Goal: Task Accomplishment & Management: Manage account settings

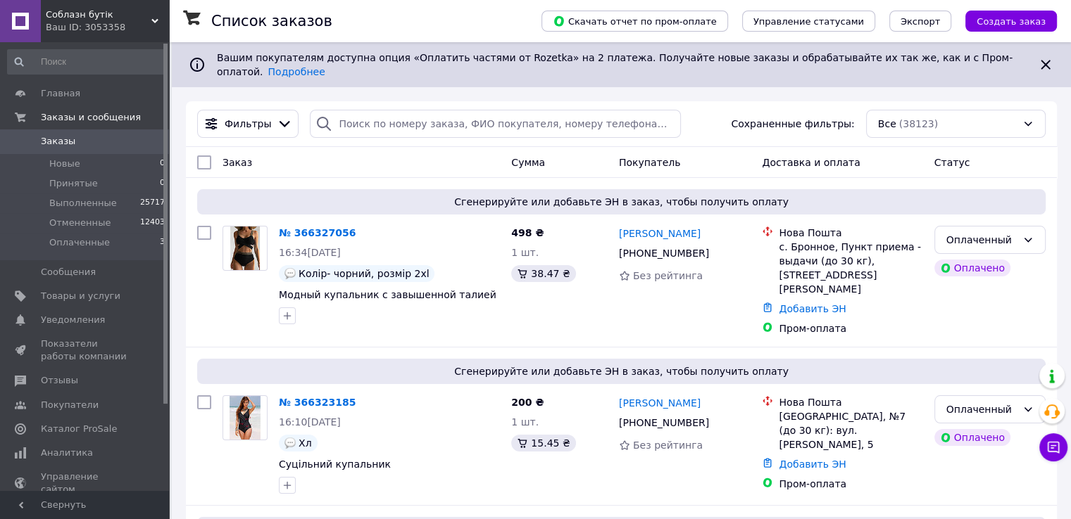
click at [155, 22] on use at bounding box center [154, 21] width 7 height 4
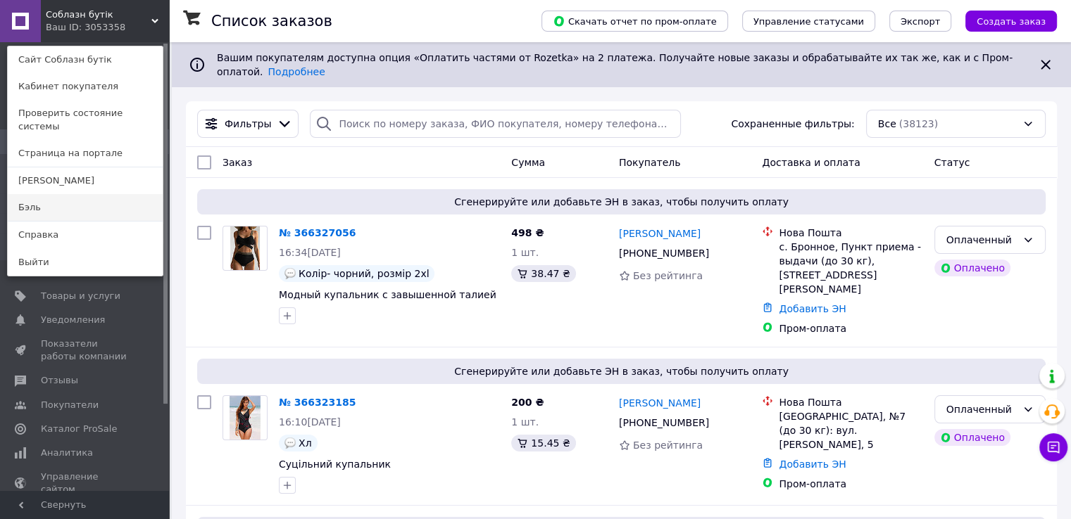
click at [49, 194] on link "Бэль" at bounding box center [85, 207] width 155 height 27
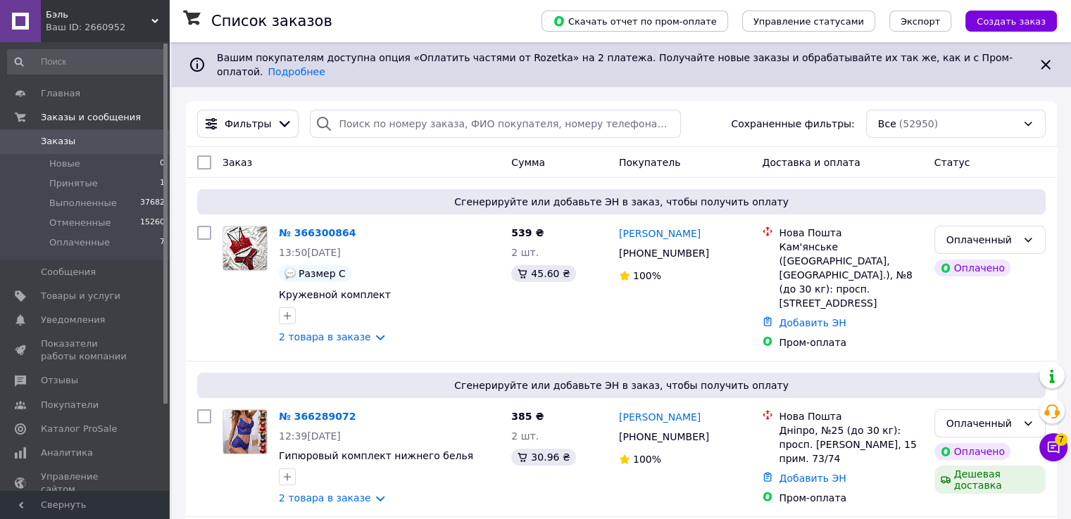
click at [149, 13] on span "Бэль" at bounding box center [99, 14] width 106 height 13
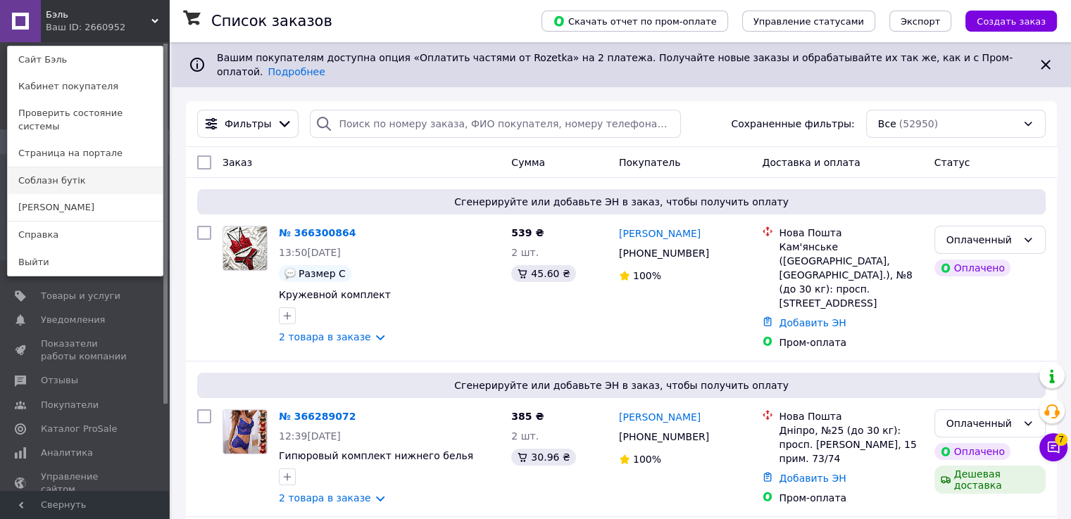
click at [43, 170] on link "Соблазн бутік" at bounding box center [85, 181] width 155 height 27
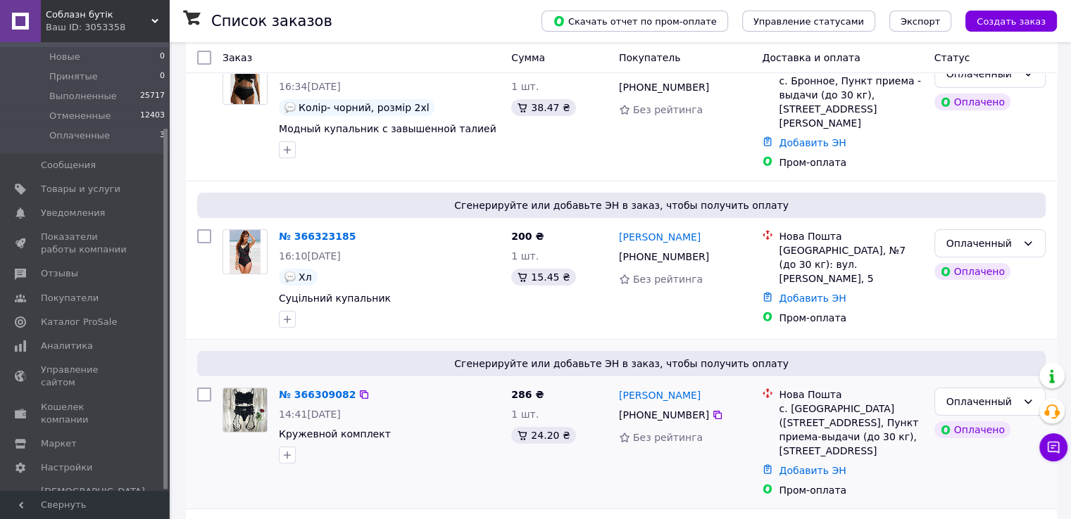
scroll to position [211, 0]
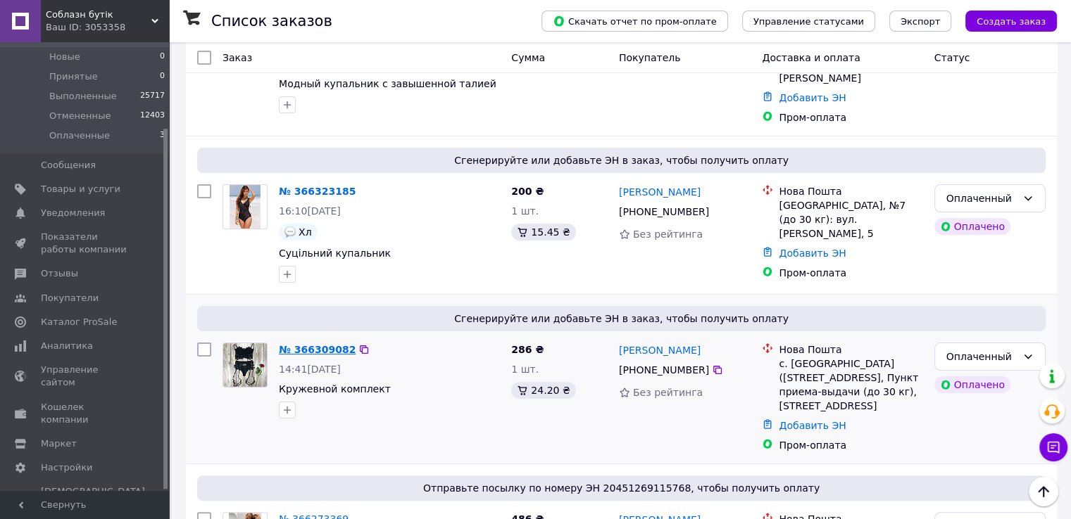
click at [315, 344] on link "№ 366309082" at bounding box center [317, 349] width 77 height 11
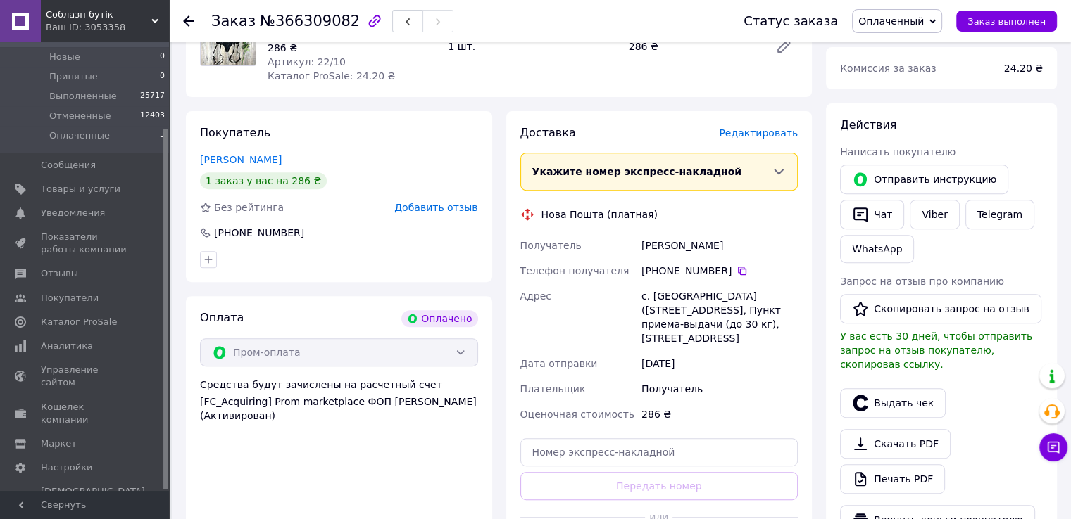
scroll to position [633, 0]
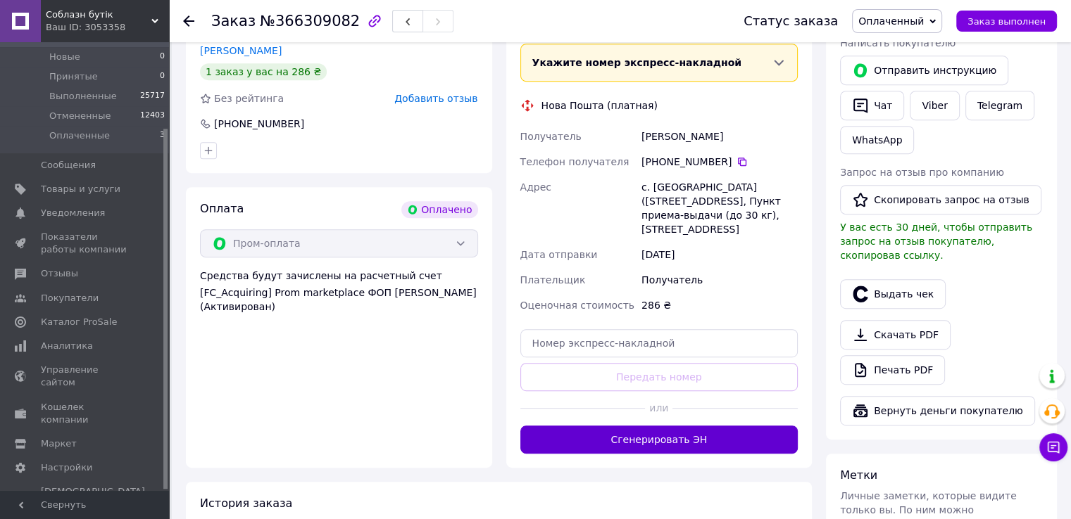
click at [675, 443] on button "Сгенерировать ЭН" at bounding box center [659, 440] width 278 height 28
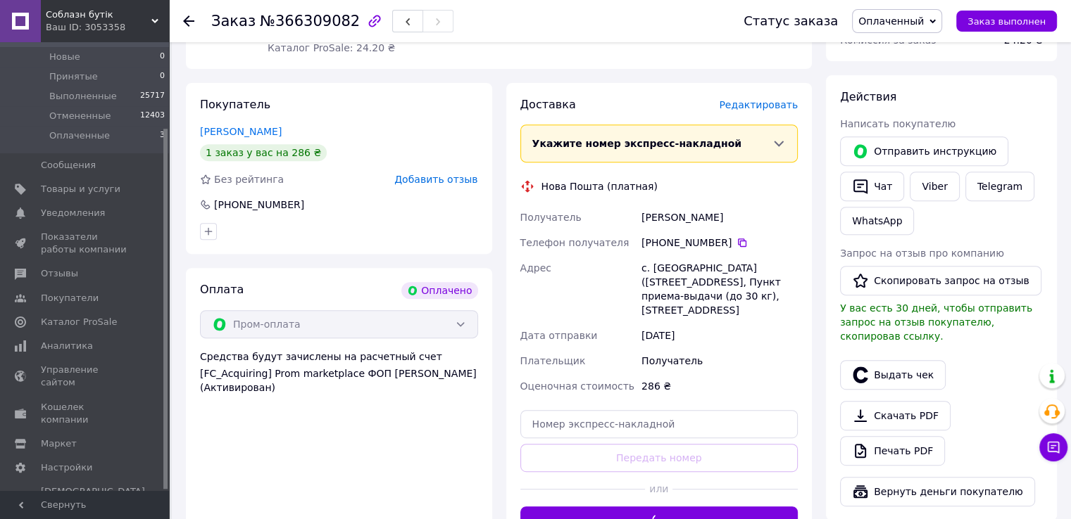
scroll to position [493, 0]
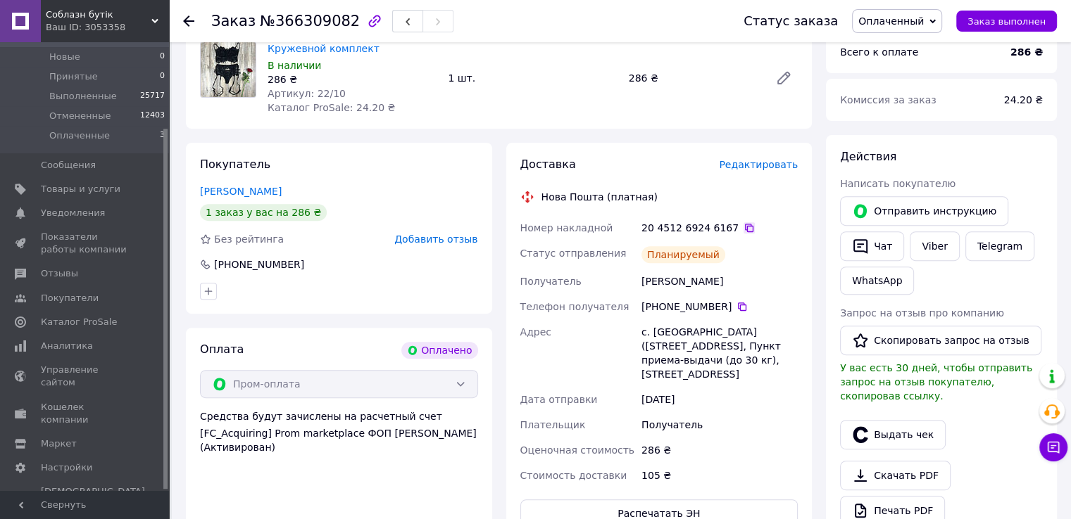
click at [745, 227] on icon at bounding box center [749, 228] width 8 height 8
drag, startPoint x: 310, startPoint y: 91, endPoint x: 332, endPoint y: 99, distance: 24.1
click at [332, 99] on div "Кружевной комплект В наличии 286 ₴ Артикул: 22/10 Каталог ProSale: 24.20 ₴" at bounding box center [352, 78] width 180 height 79
copy span "22/10"
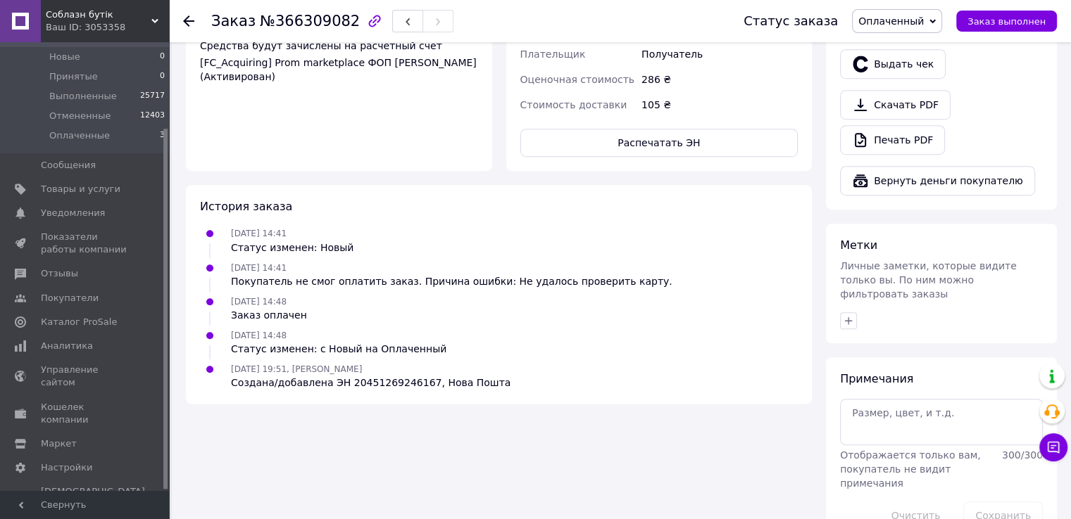
scroll to position [872, 0]
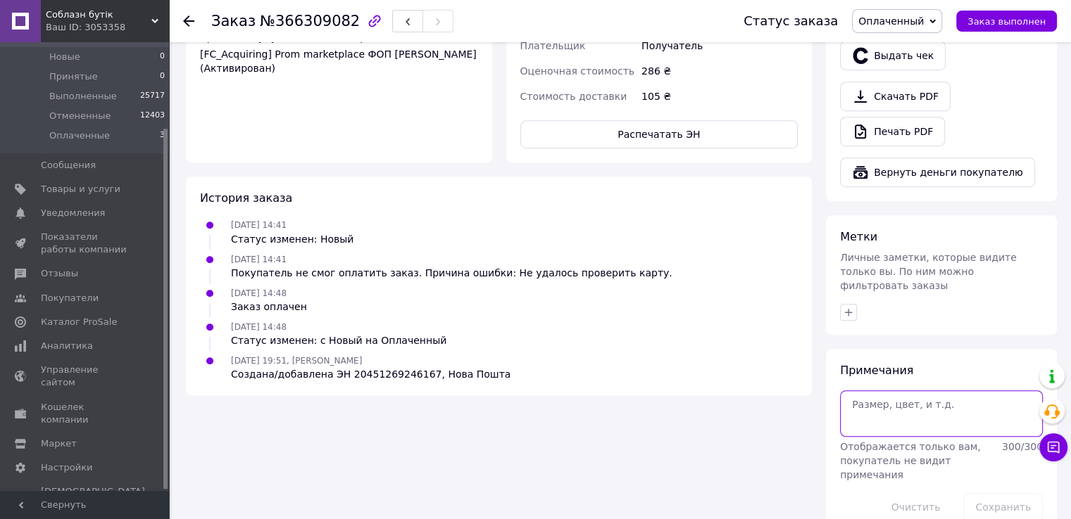
paste textarea "20451269246167 а22/10 красний С ( промоплата 286) О"
click at [847, 391] on textarea "20451269246167 а22/10 красний С ( промоплата 286) О" at bounding box center [941, 414] width 203 height 46
type textarea "вайб 20451269246167 а22/10 красний С ( промоплата 286) О"
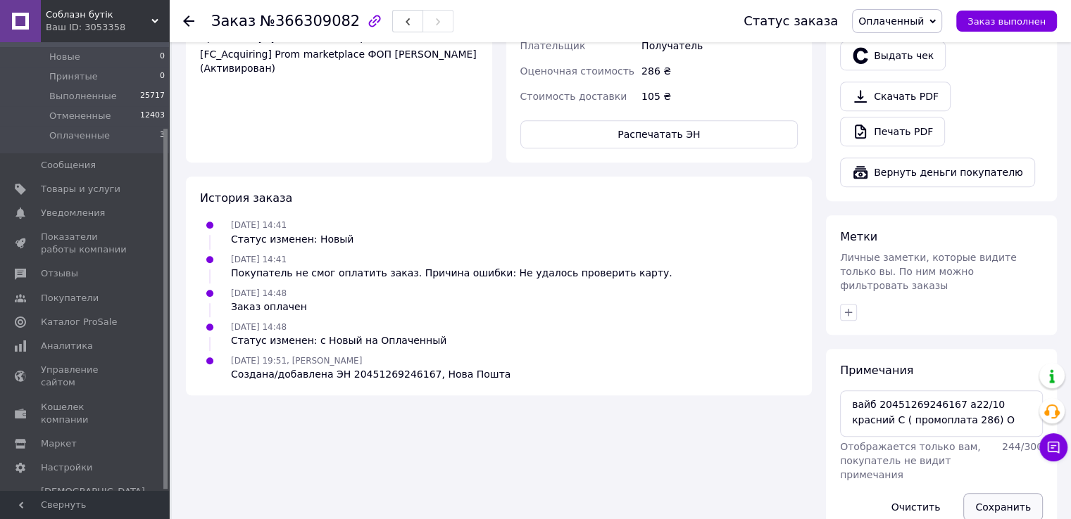
click at [999, 493] on button "Сохранить" at bounding box center [1003, 507] width 80 height 28
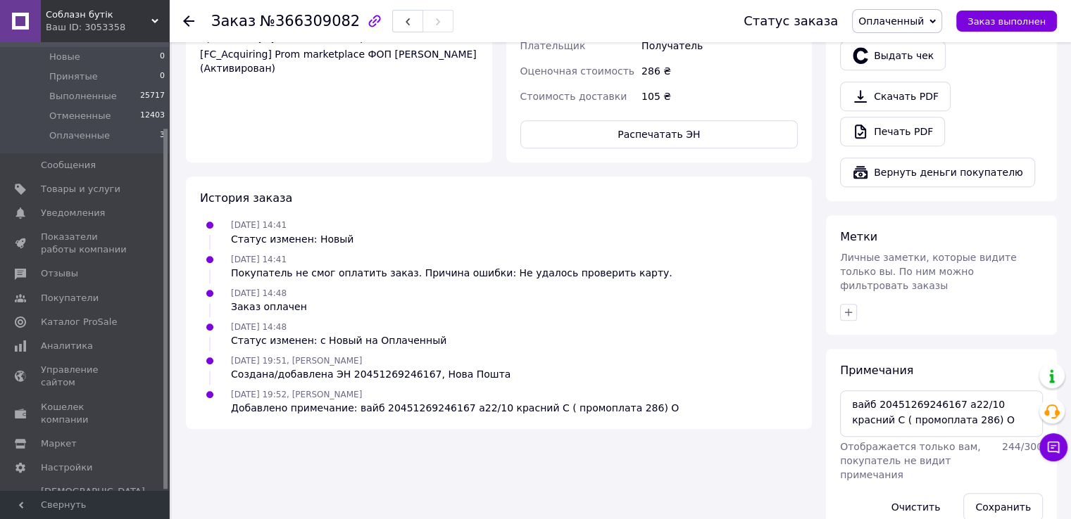
click at [923, 24] on span "Оплаченный" at bounding box center [890, 20] width 65 height 11
click at [897, 64] on li "Выполнен" at bounding box center [896, 70] width 89 height 21
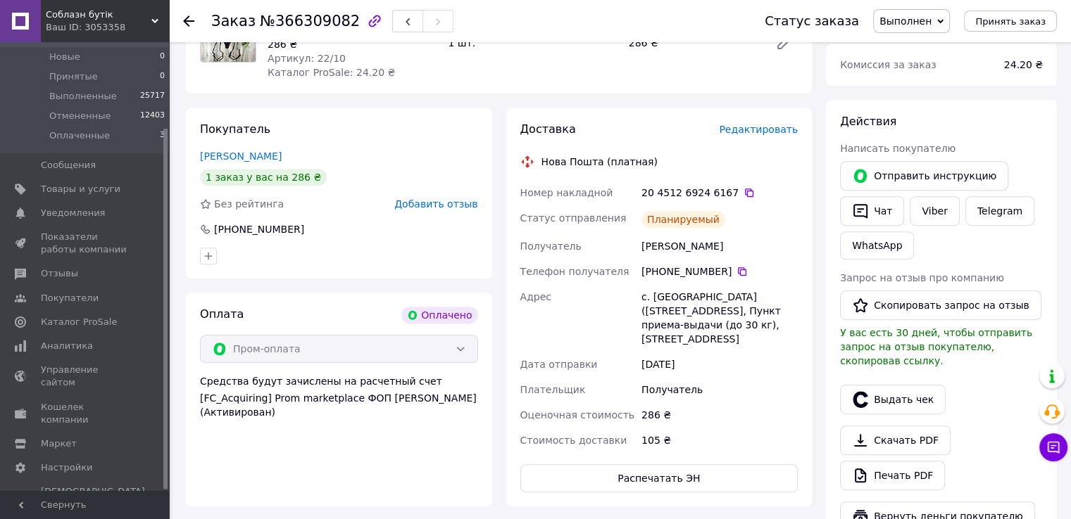
scroll to position [520, 0]
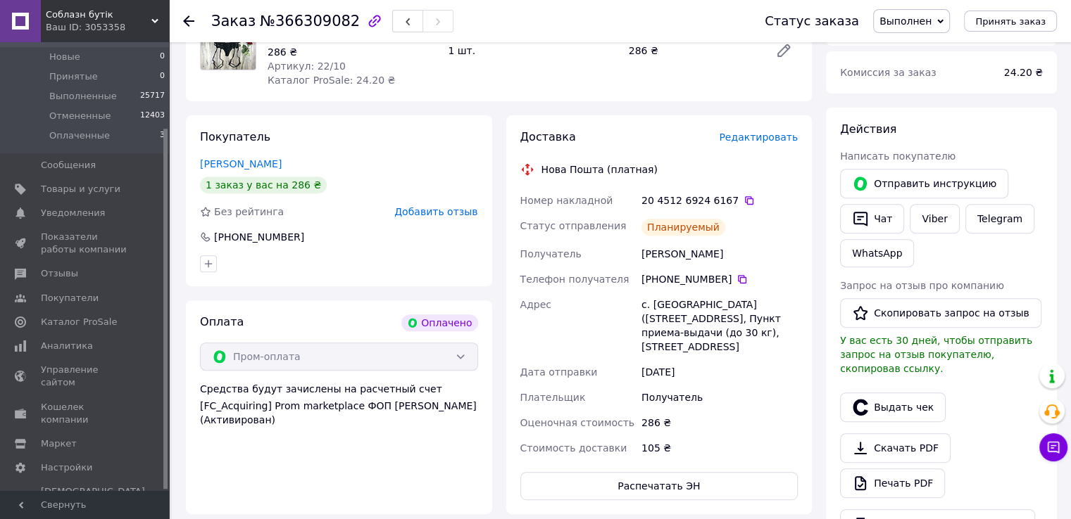
click at [191, 18] on icon at bounding box center [188, 20] width 11 height 11
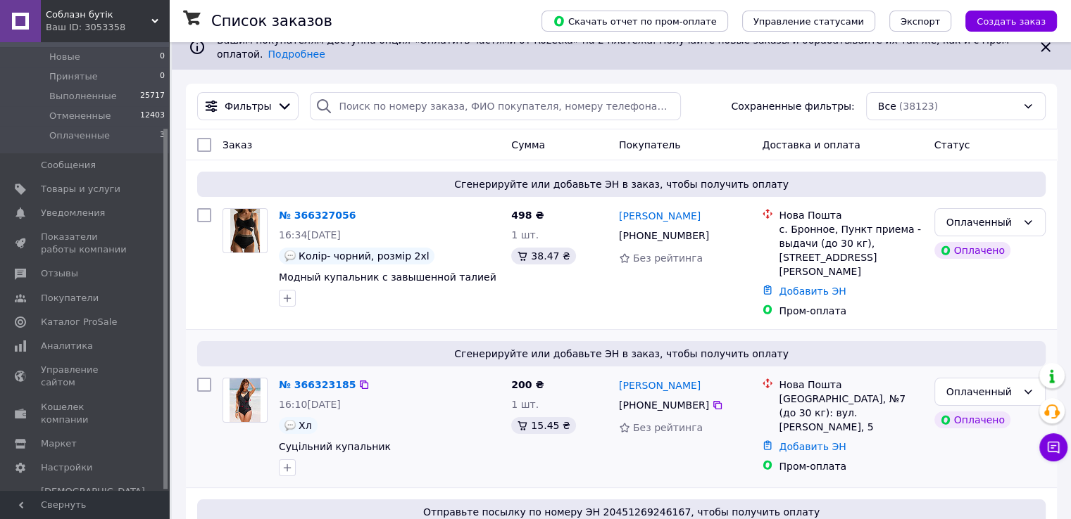
scroll to position [70, 0]
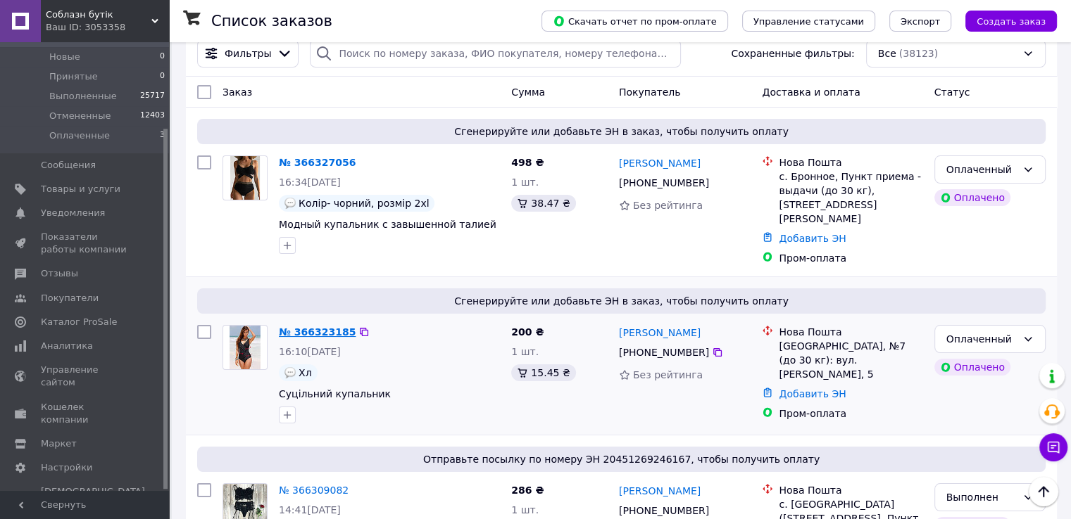
click at [321, 327] on link "№ 366323185" at bounding box center [317, 332] width 77 height 11
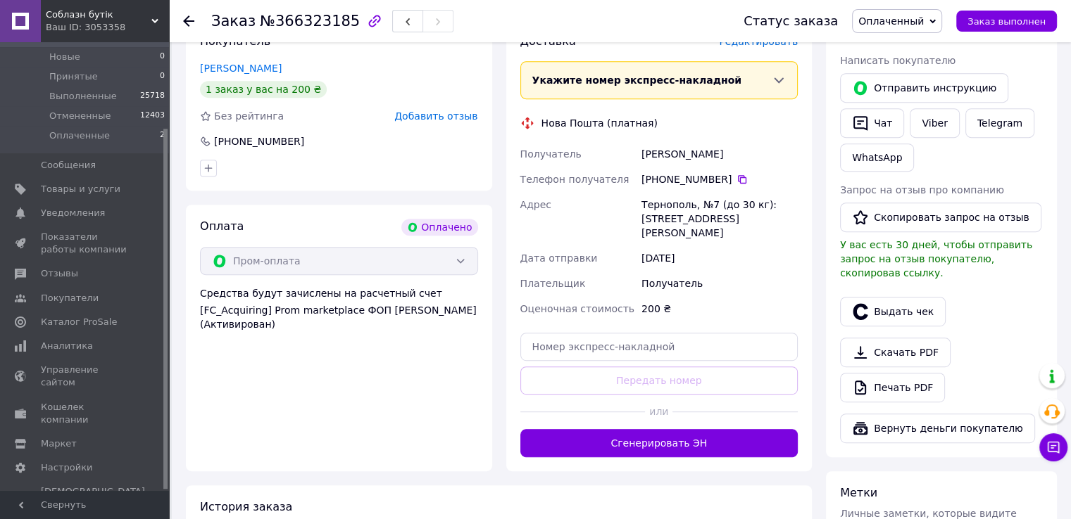
scroll to position [633, 0]
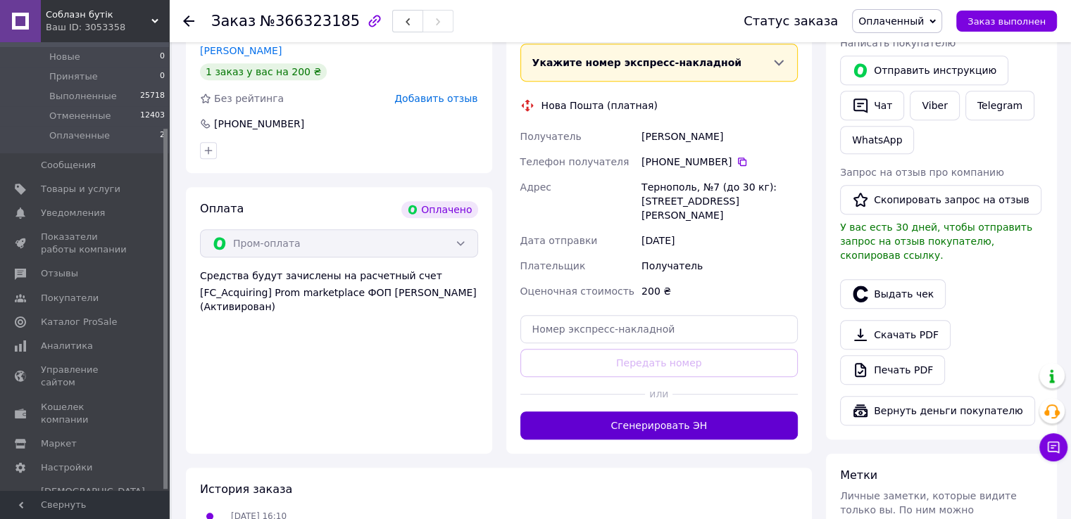
click at [696, 412] on button "Сгенерировать ЭН" at bounding box center [659, 426] width 278 height 28
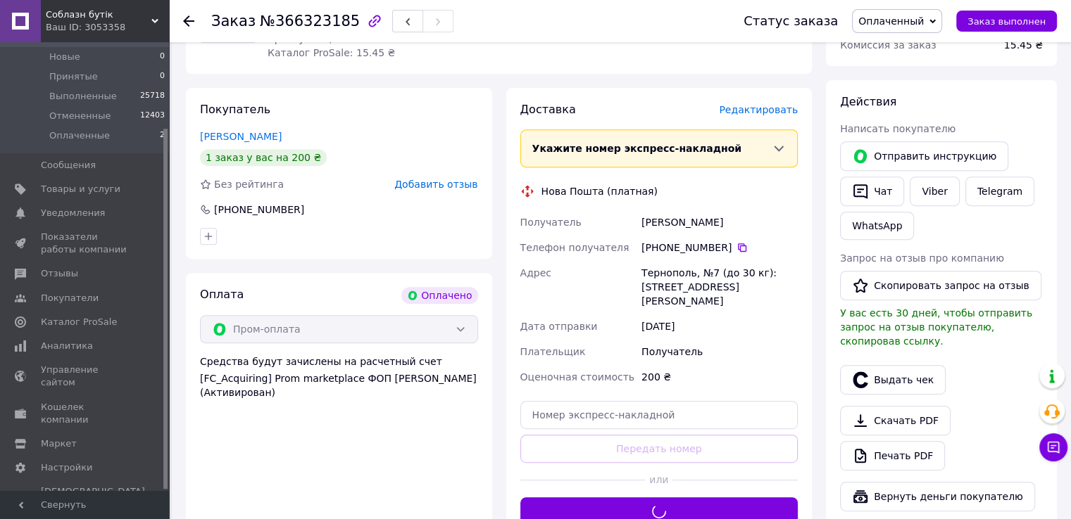
scroll to position [422, 0]
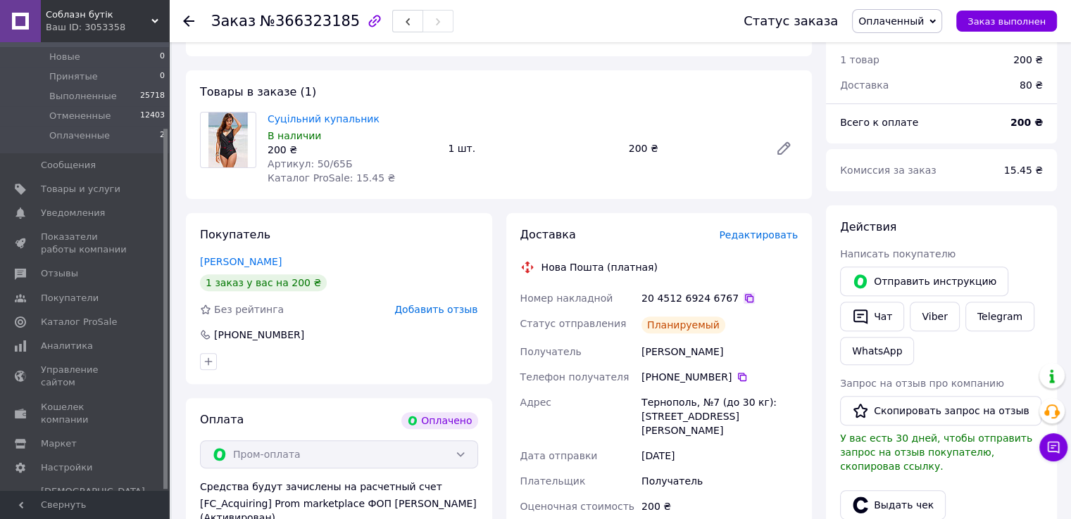
click at [743, 298] on icon at bounding box center [748, 298] width 11 height 11
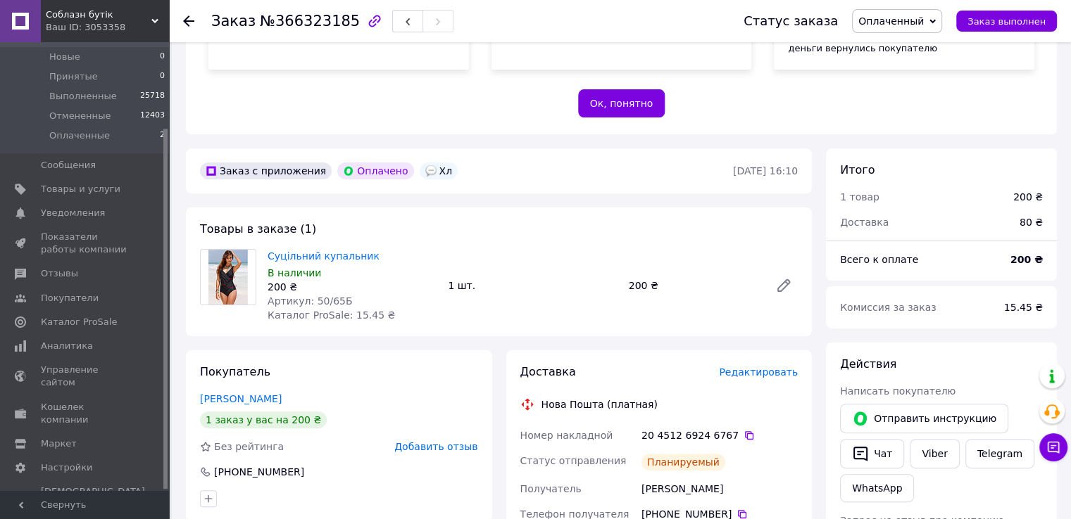
scroll to position [282, 0]
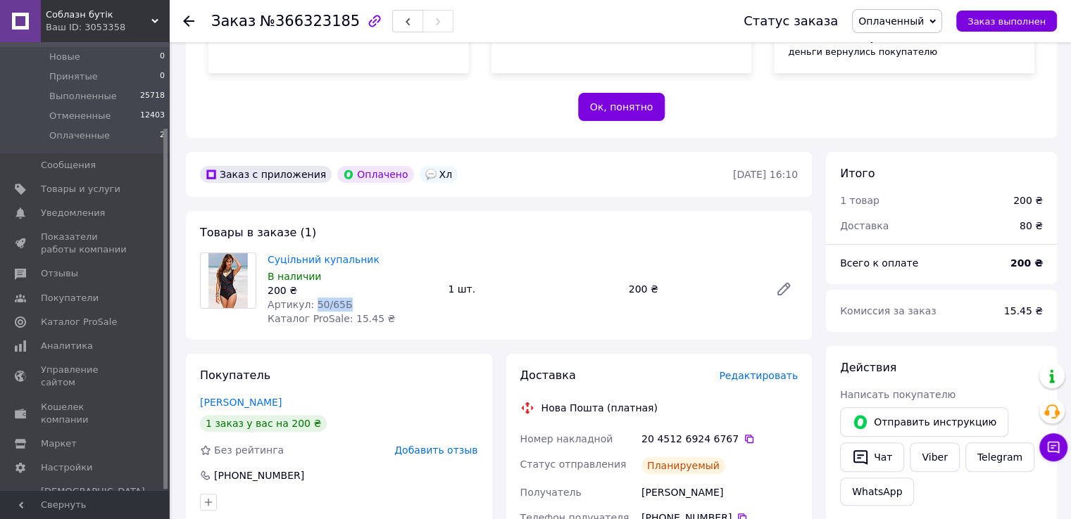
drag, startPoint x: 309, startPoint y: 301, endPoint x: 343, endPoint y: 302, distance: 34.5
click at [343, 302] on div "Артикул: 50/65Б" at bounding box center [351, 305] width 169 height 14
copy span "50/65Б"
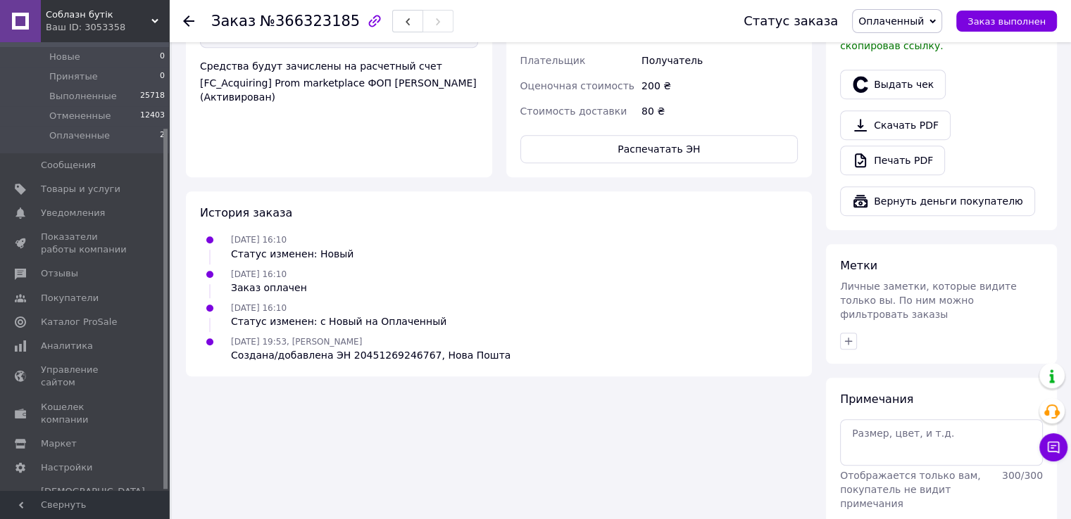
scroll to position [845, 0]
paste textarea "20451269246767 а50/65Б -ХЛ ( промоплата 200) О(heart)"
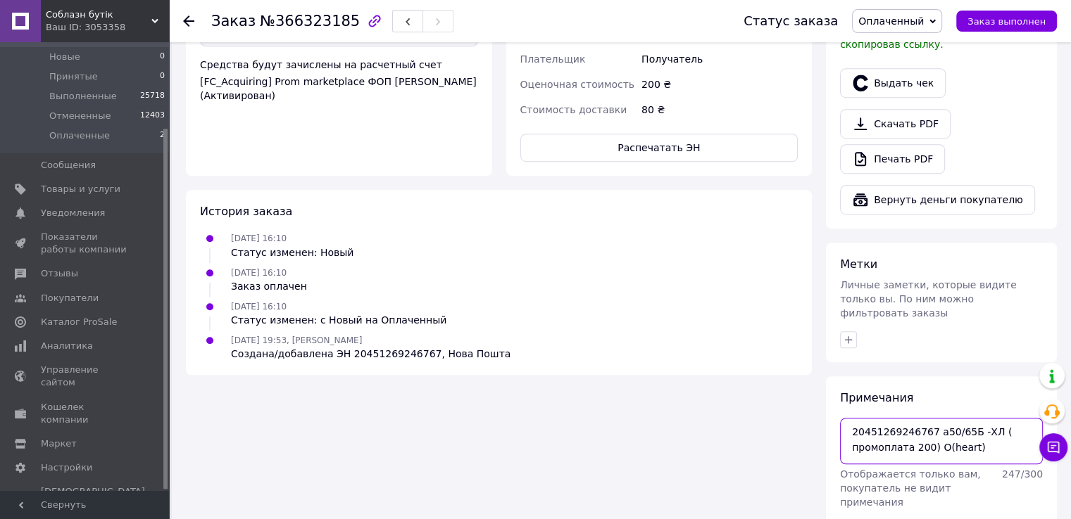
click at [844, 418] on textarea "20451269246767 а50/65Б -ХЛ ( промоплата 200) О(heart)" at bounding box center [941, 441] width 203 height 46
type textarea "вайб 20451269246767 а50/65Б -ХЛ ( промоплата 200) О(heart)"
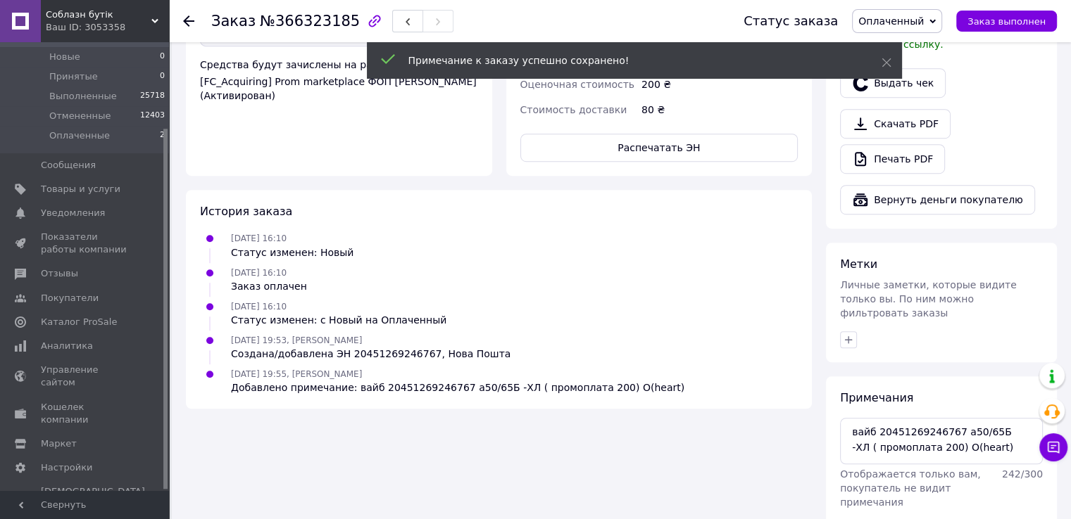
click at [935, 23] on icon at bounding box center [932, 21] width 6 height 6
click at [924, 64] on li "Выполнен" at bounding box center [896, 70] width 89 height 21
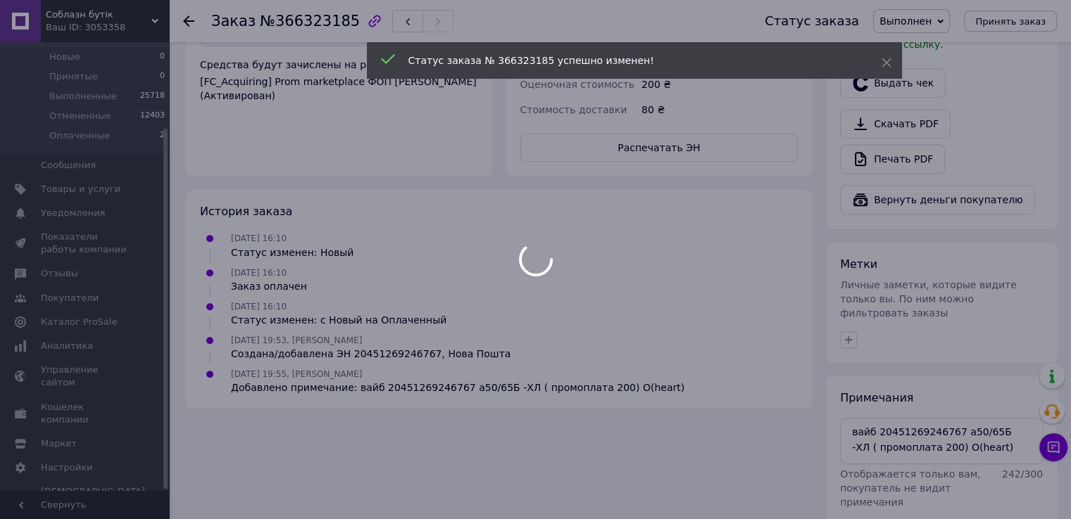
click at [191, 16] on div at bounding box center [535, 259] width 1071 height 519
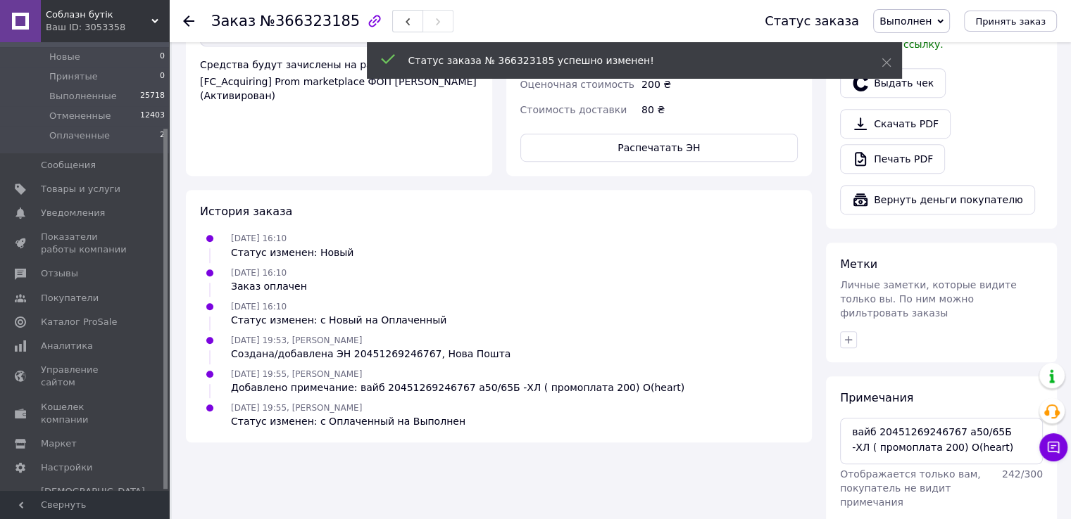
click at [189, 18] on icon at bounding box center [188, 20] width 11 height 11
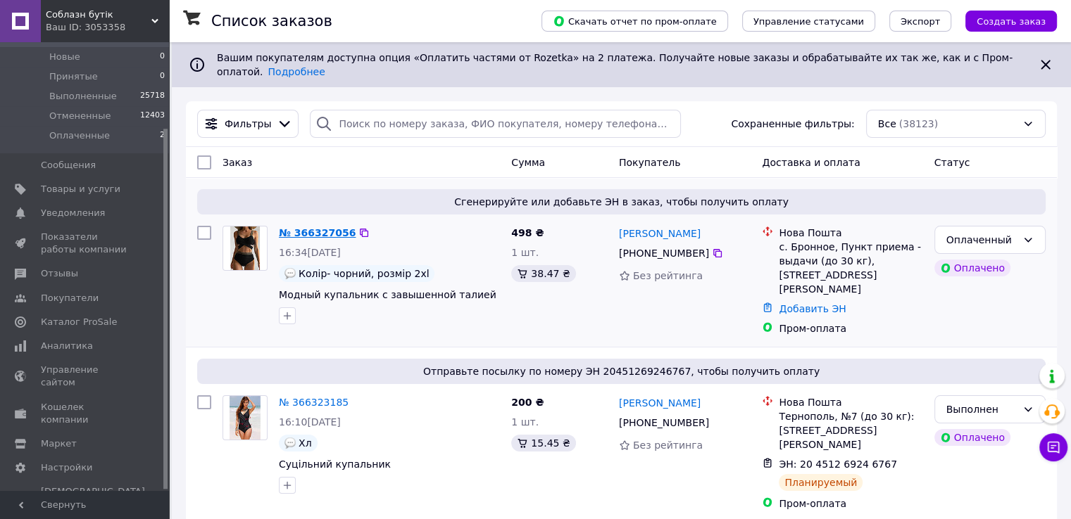
click at [338, 227] on link "№ 366327056" at bounding box center [317, 232] width 77 height 11
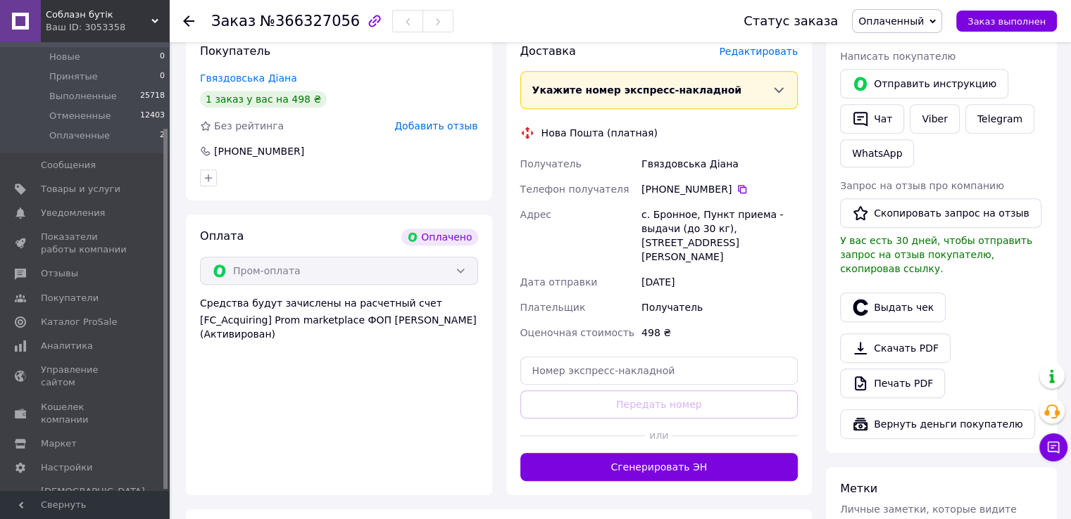
scroll to position [704, 0]
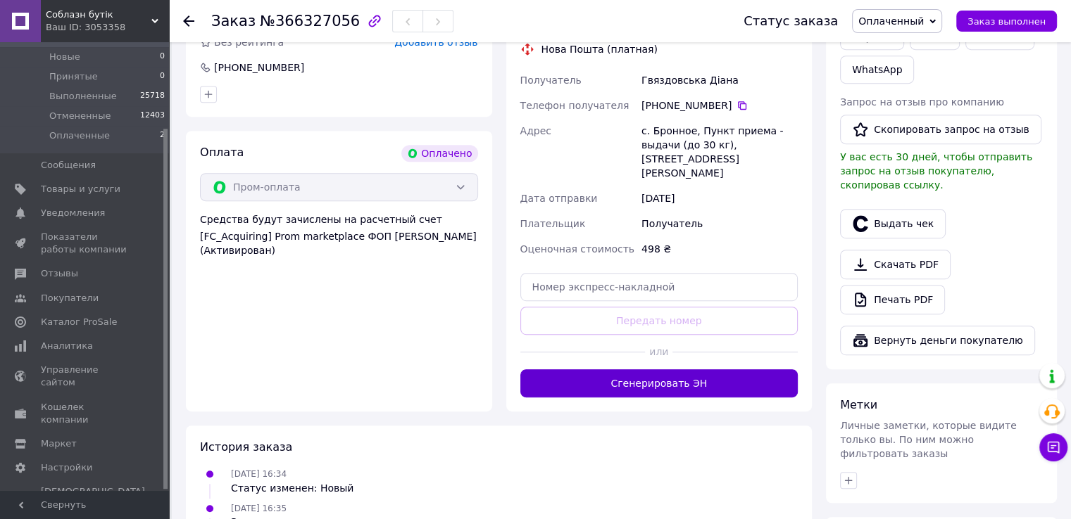
click at [653, 370] on button "Сгенерировать ЭН" at bounding box center [659, 384] width 278 height 28
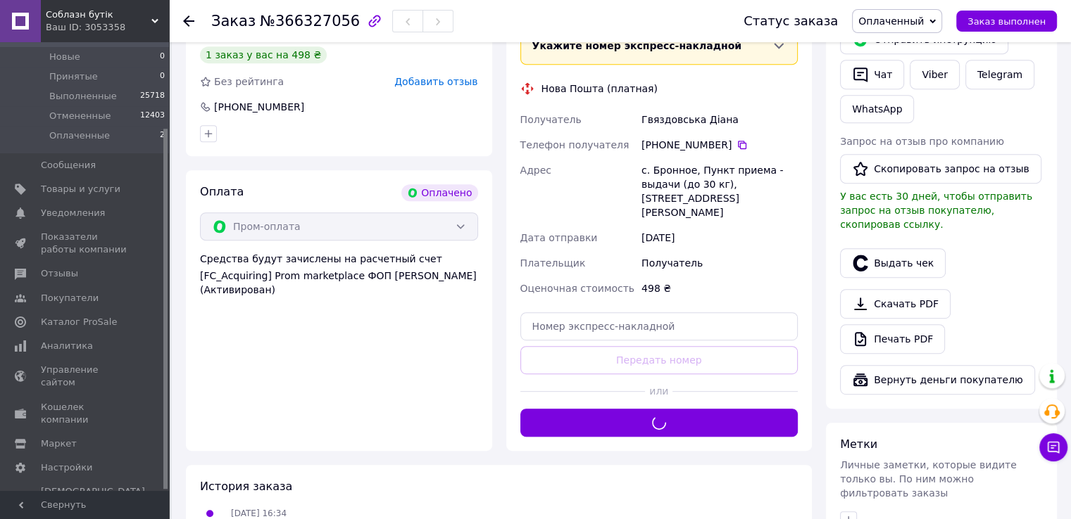
scroll to position [633, 0]
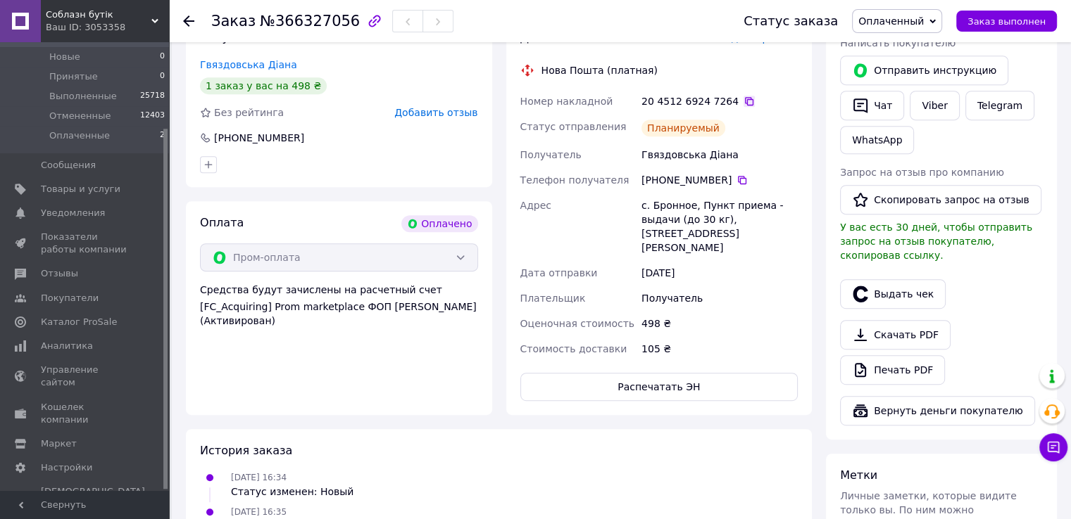
click at [743, 99] on icon at bounding box center [748, 101] width 11 height 11
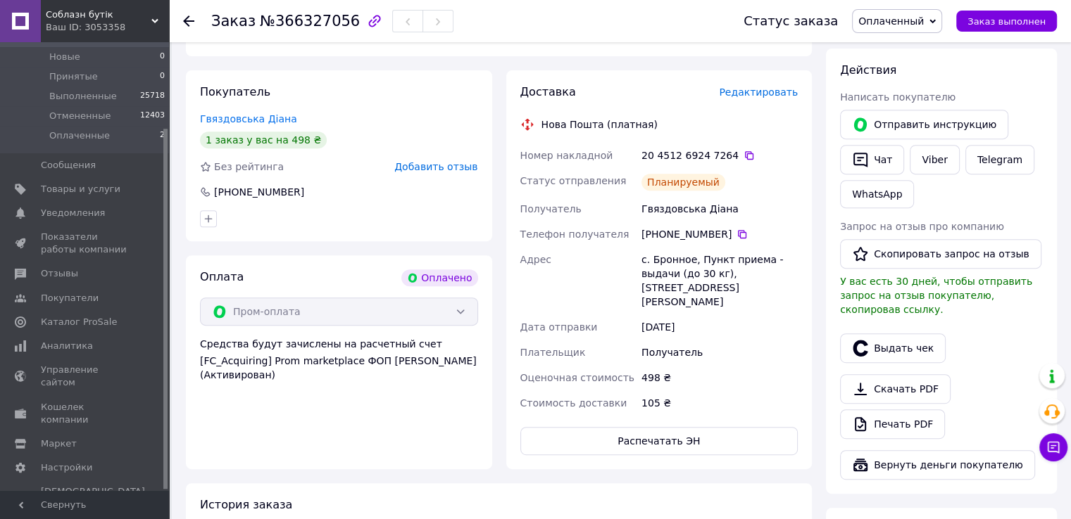
scroll to position [352, 0]
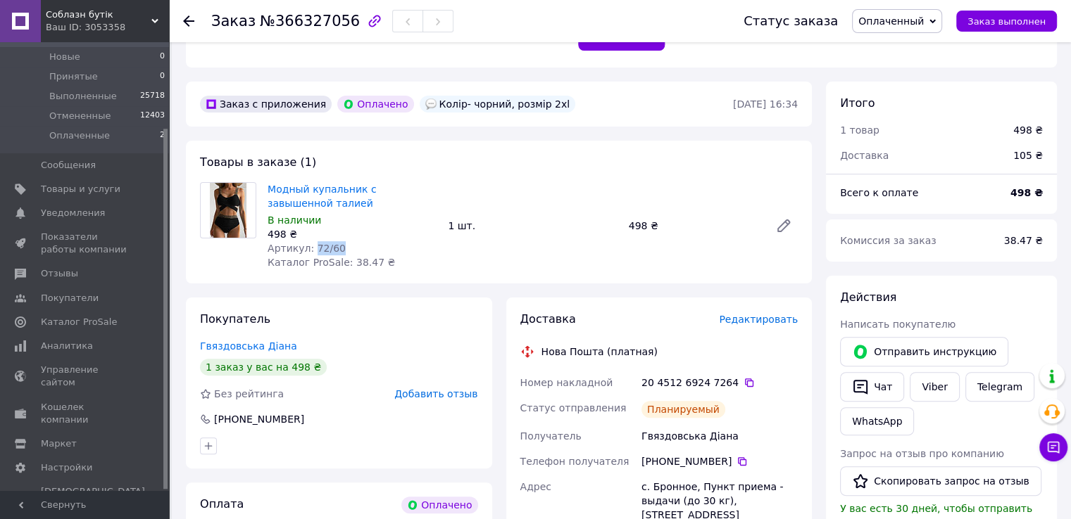
drag, startPoint x: 310, startPoint y: 249, endPoint x: 339, endPoint y: 251, distance: 29.6
click at [339, 251] on div "Артикул: 72/60" at bounding box center [351, 248] width 169 height 14
copy span "72/60"
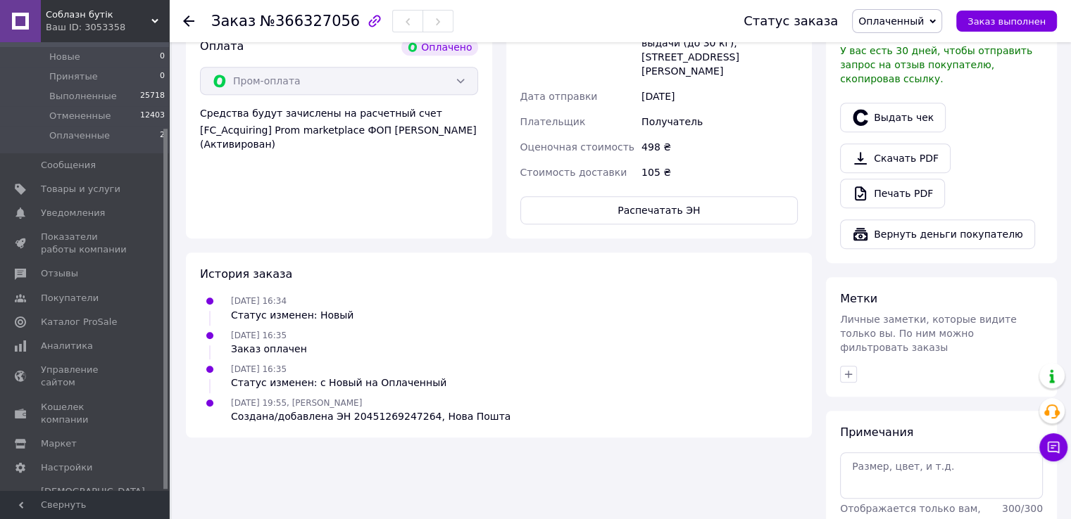
scroll to position [845, 0]
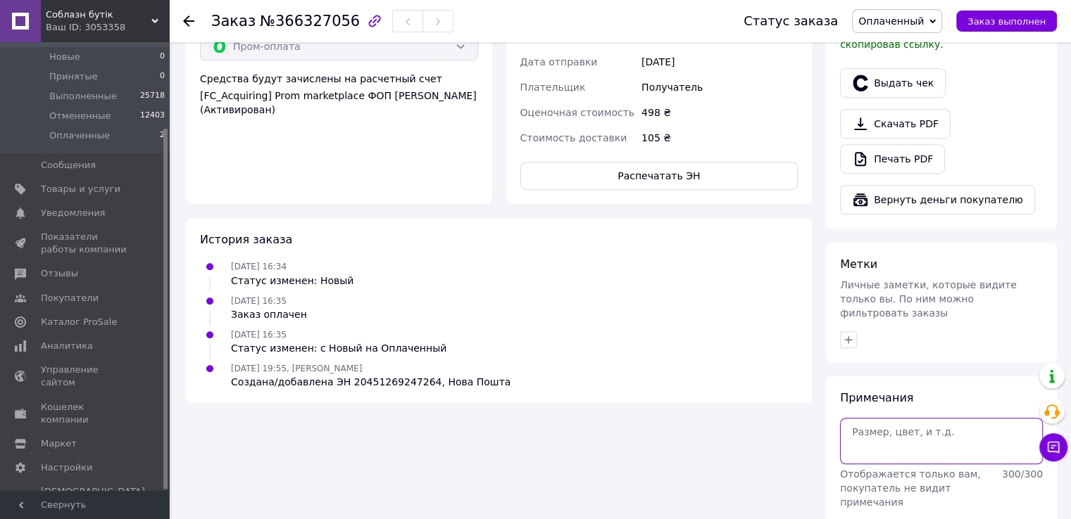
paste textarea "20451269247264 а72/60 черний 2ХЛ (промоплата 498) О(heart)"
type textarea "20451269247264 а72/60 черний 2ХЛ (промоплата 498) О(heart)"
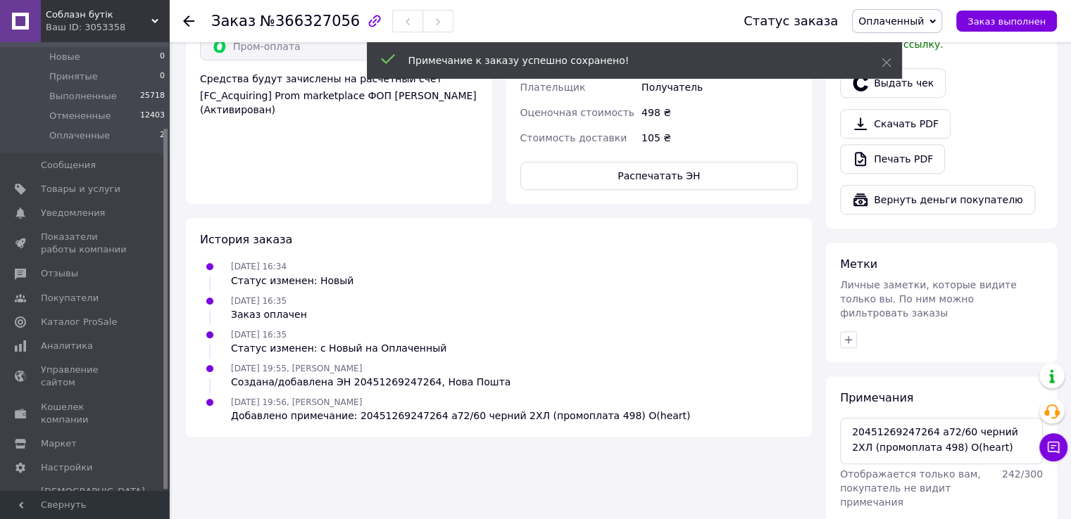
click at [942, 13] on span "Оплаченный" at bounding box center [897, 21] width 90 height 24
click at [926, 68] on li "Выполнен" at bounding box center [896, 70] width 89 height 21
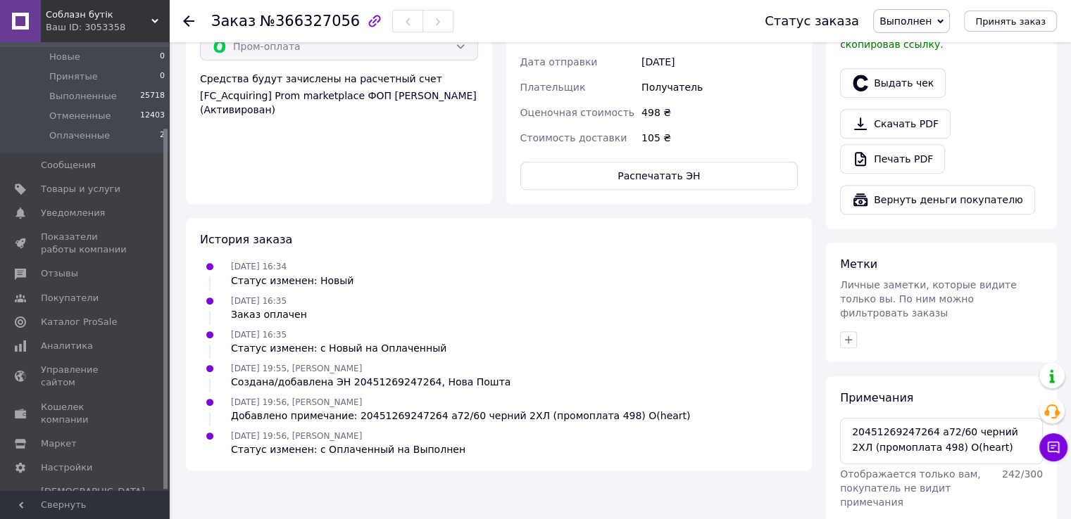
click at [189, 23] on icon at bounding box center [188, 20] width 11 height 11
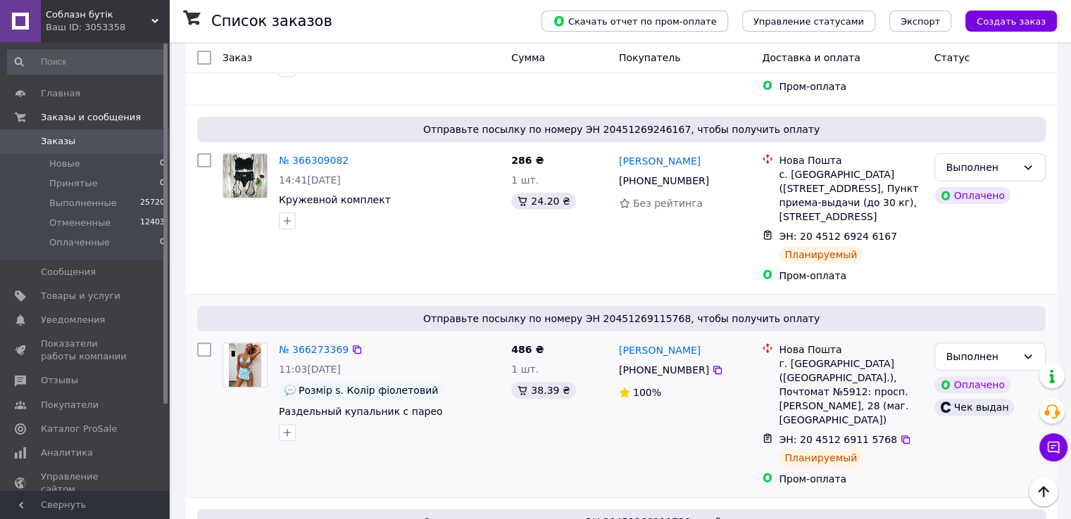
scroll to position [352, 0]
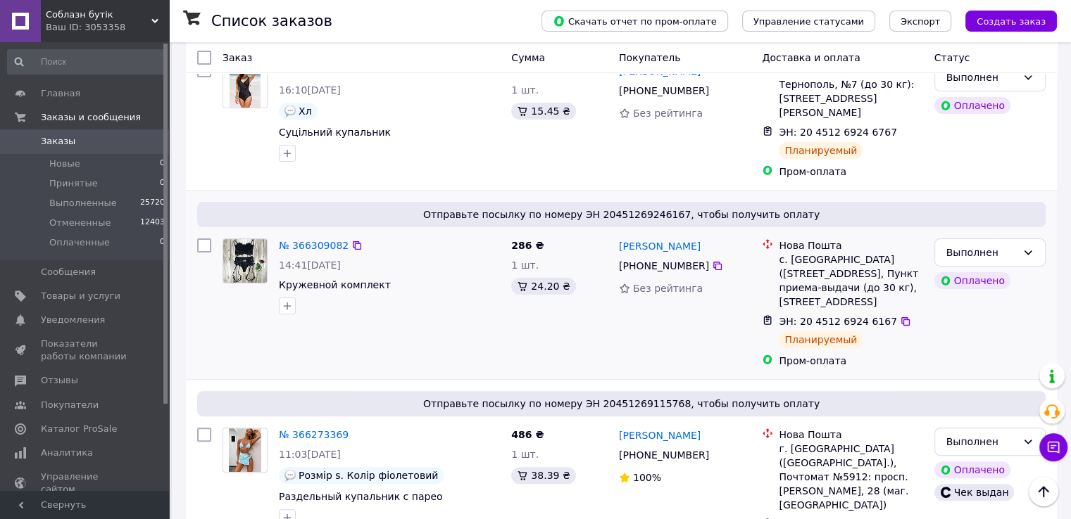
click at [206, 239] on input "checkbox" at bounding box center [204, 246] width 14 height 14
checkbox input "true"
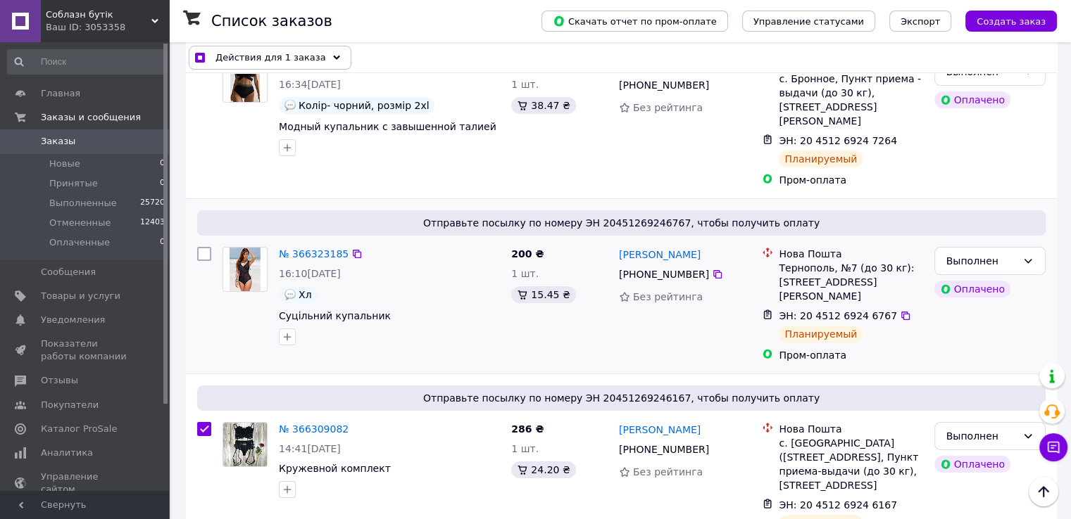
scroll to position [141, 0]
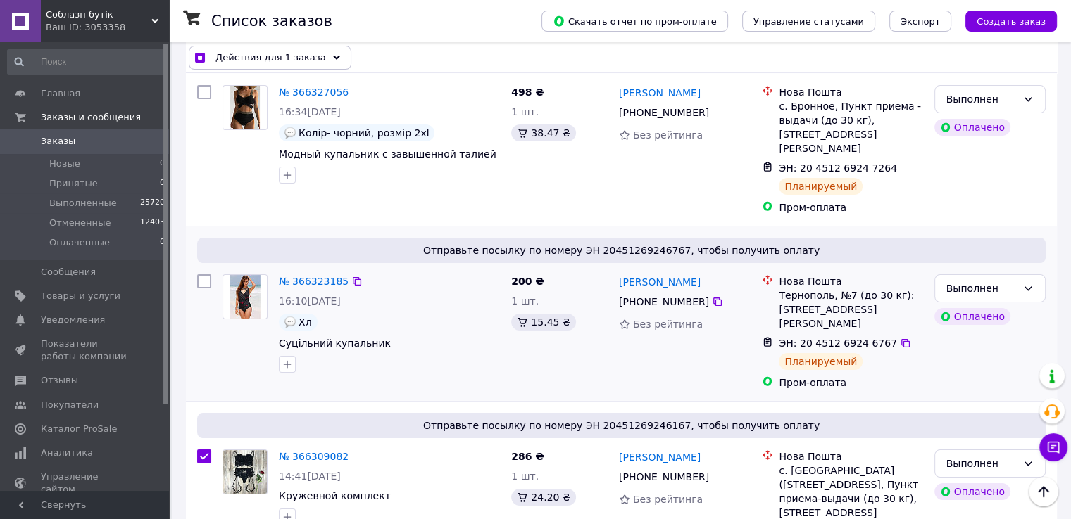
click at [209, 275] on input "checkbox" at bounding box center [204, 282] width 14 height 14
checkbox input "true"
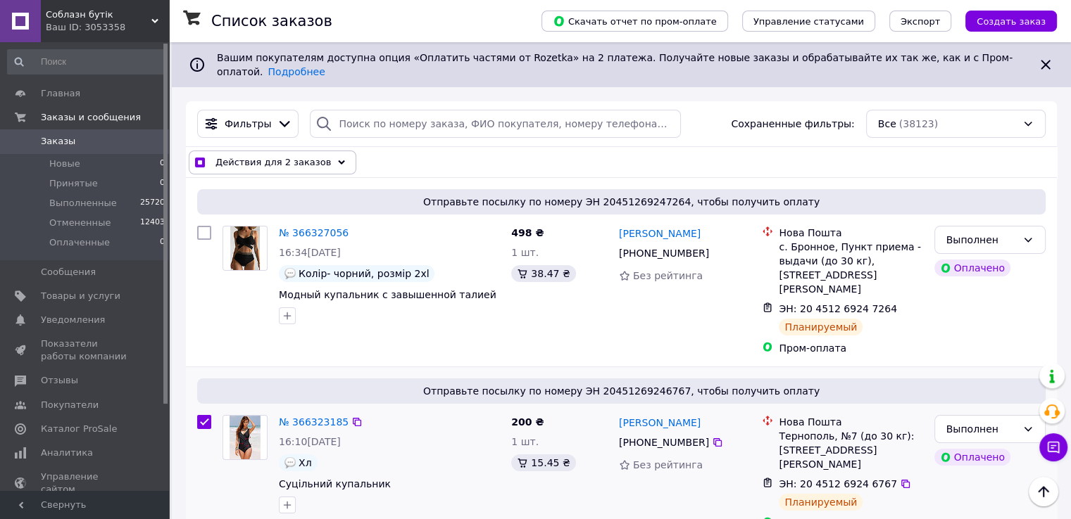
scroll to position [0, 0]
click at [204, 226] on input "checkbox" at bounding box center [204, 233] width 14 height 14
checkbox input "true"
click at [318, 151] on div "Действия для 3 заказов" at bounding box center [273, 163] width 168 height 24
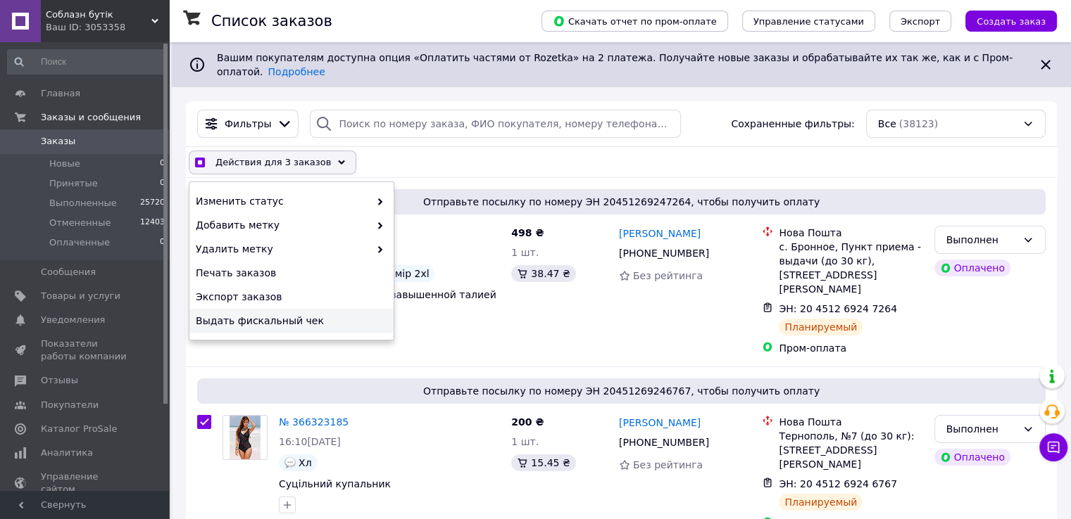
click at [255, 314] on span "Выдать фискальный чек" at bounding box center [290, 321] width 188 height 14
checkbox input "true"
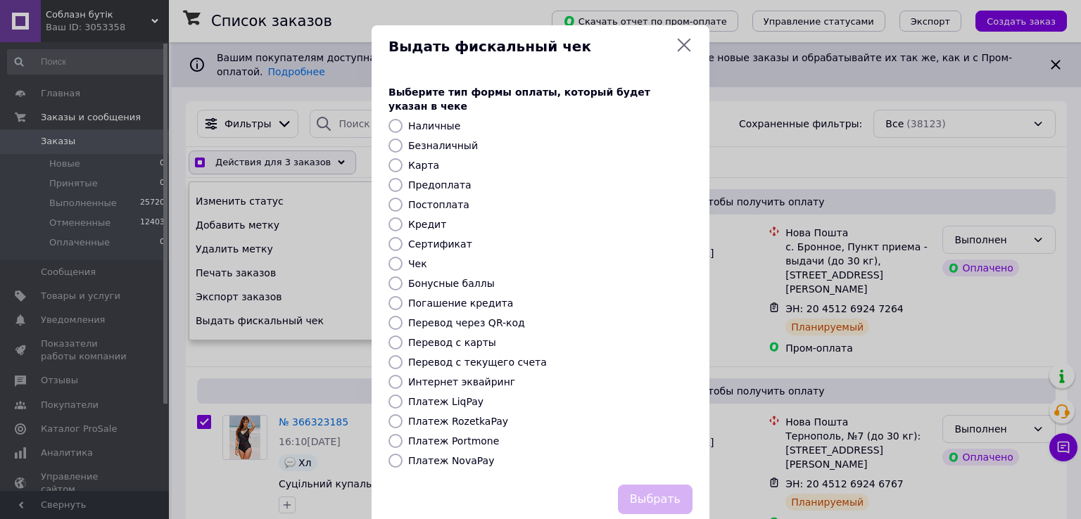
click at [443, 416] on label "Платеж RozetkaPay" at bounding box center [458, 421] width 100 height 11
click at [403, 415] on input "Платеж RozetkaPay" at bounding box center [396, 422] width 14 height 14
radio input "true"
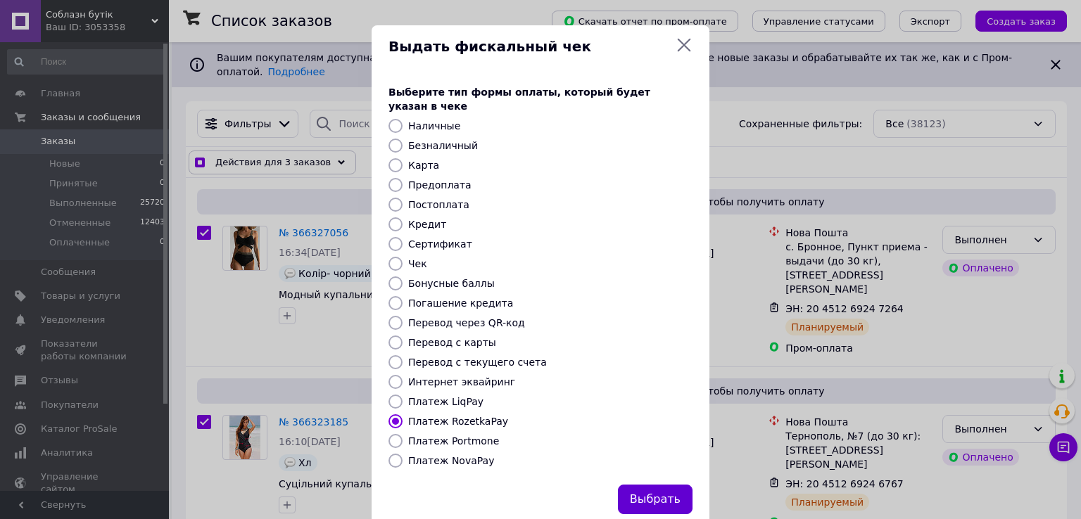
click at [664, 485] on button "Выбрать" at bounding box center [655, 500] width 75 height 30
checkbox input "true"
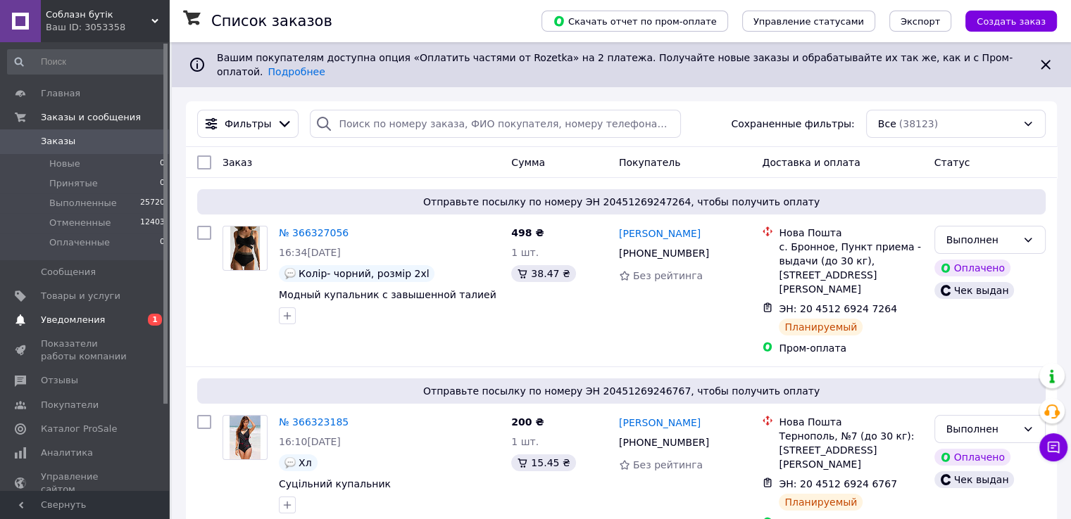
click at [61, 323] on span "Уведомления" at bounding box center [73, 320] width 64 height 13
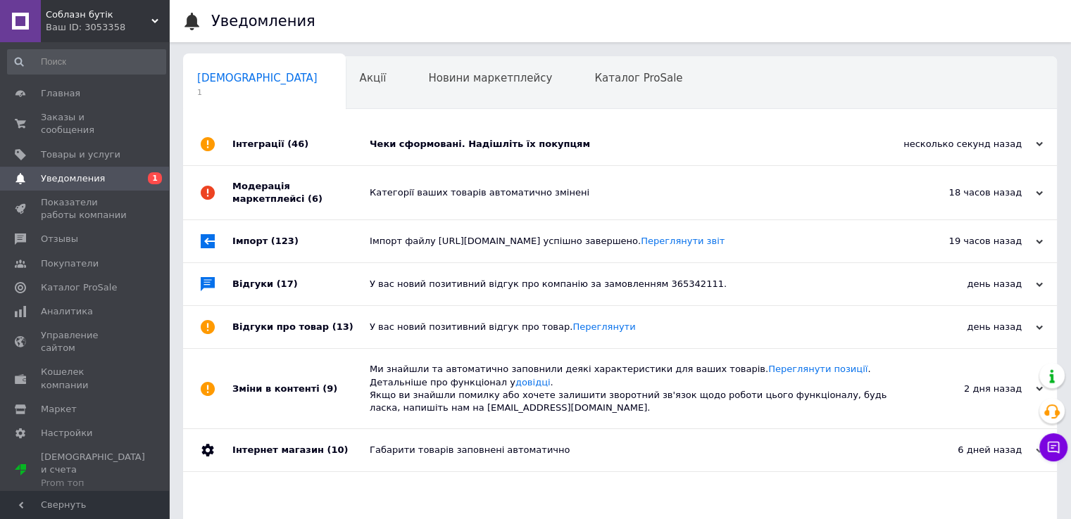
click at [267, 144] on div "Інтеграції (46)" at bounding box center [300, 144] width 137 height 42
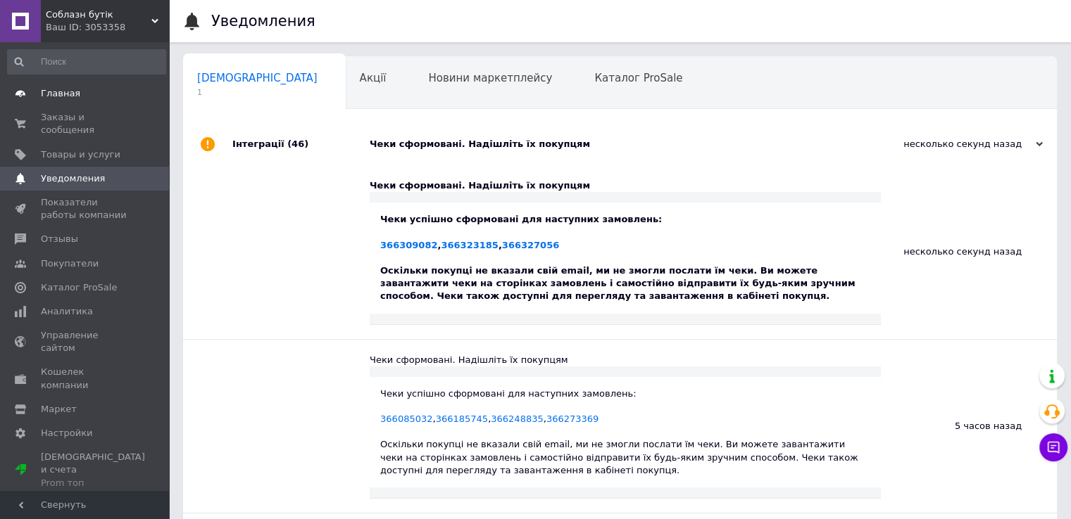
click at [69, 91] on span "Главная" at bounding box center [60, 93] width 39 height 13
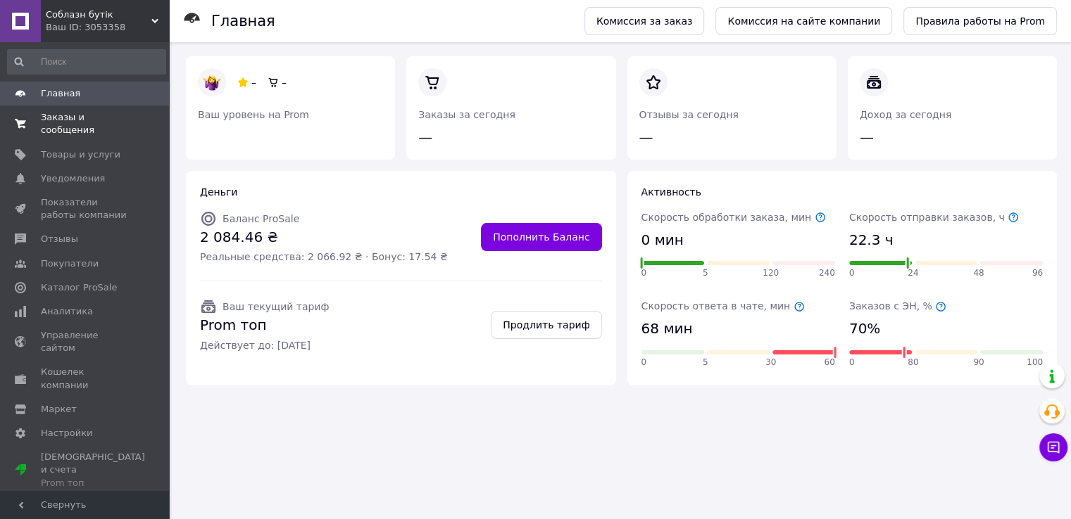
click at [33, 106] on link "Заказы и сообщения 0 0" at bounding box center [86, 124] width 173 height 37
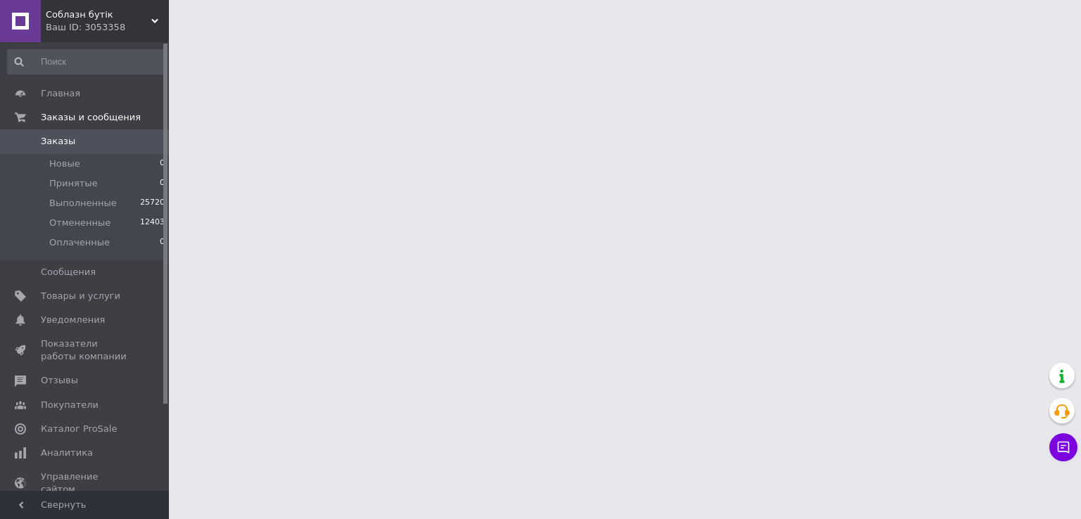
click at [51, 141] on span "Заказы" at bounding box center [58, 141] width 34 height 13
